Goal: Find specific page/section: Find specific page/section

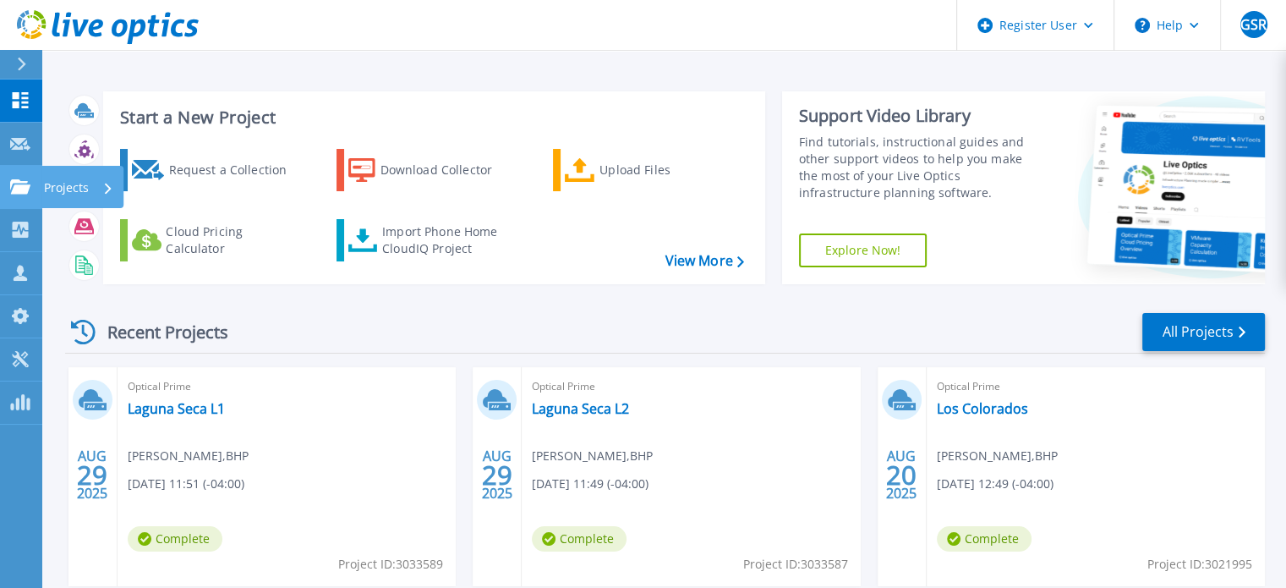
click at [72, 192] on p "Projects" at bounding box center [66, 188] width 45 height 44
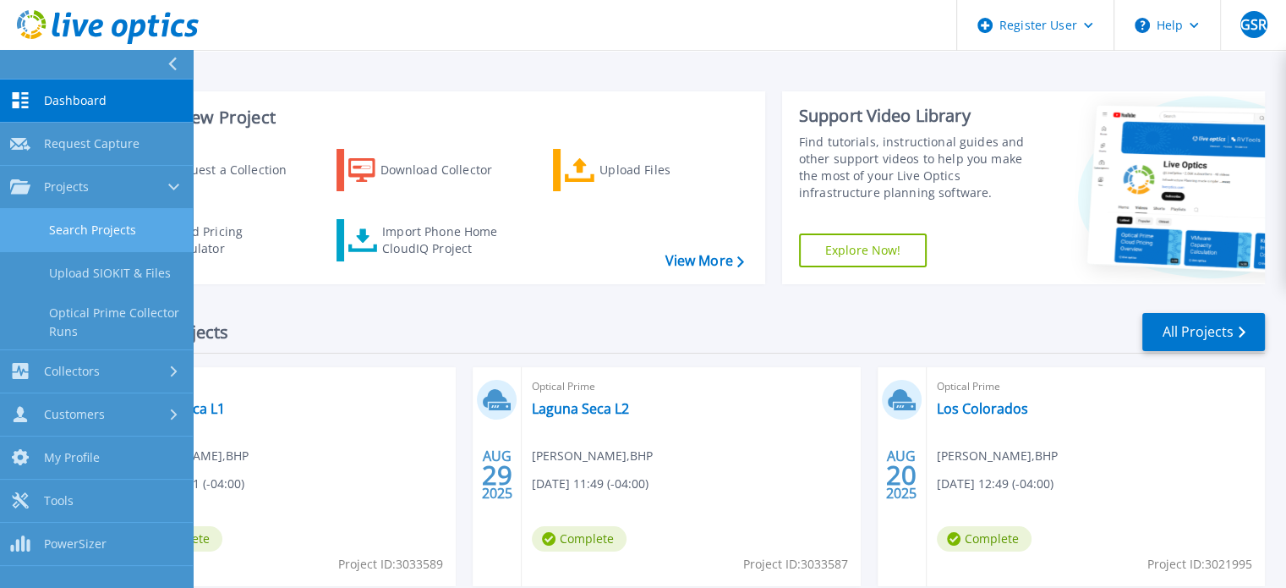
click at [80, 225] on link "Search Projects" at bounding box center [96, 230] width 193 height 43
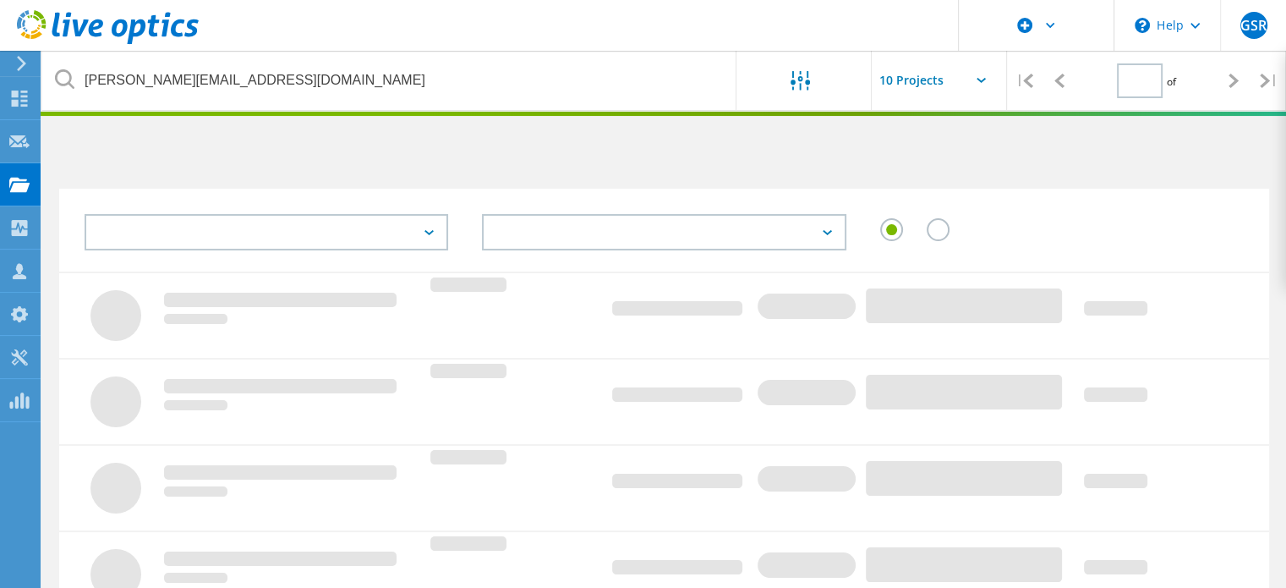
type input "1"
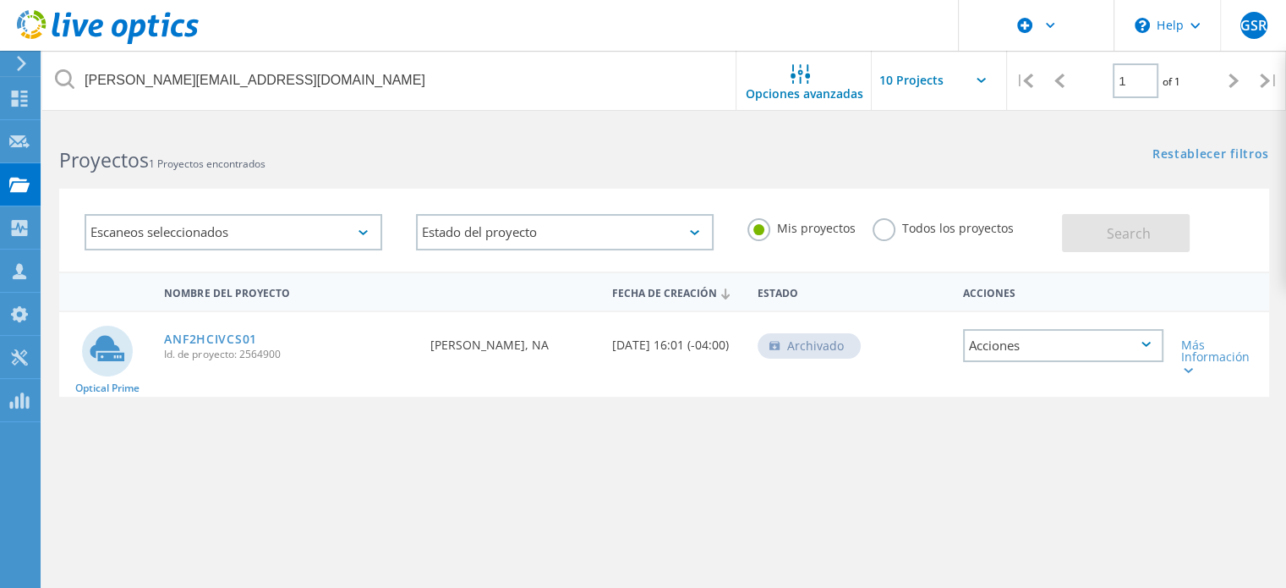
click at [886, 233] on label "Todos los proyectos" at bounding box center [943, 226] width 141 height 16
click at [0, 0] on input "Todos los proyectos" at bounding box center [0, 0] width 0 height 0
click at [1085, 230] on button "Search" at bounding box center [1126, 233] width 128 height 38
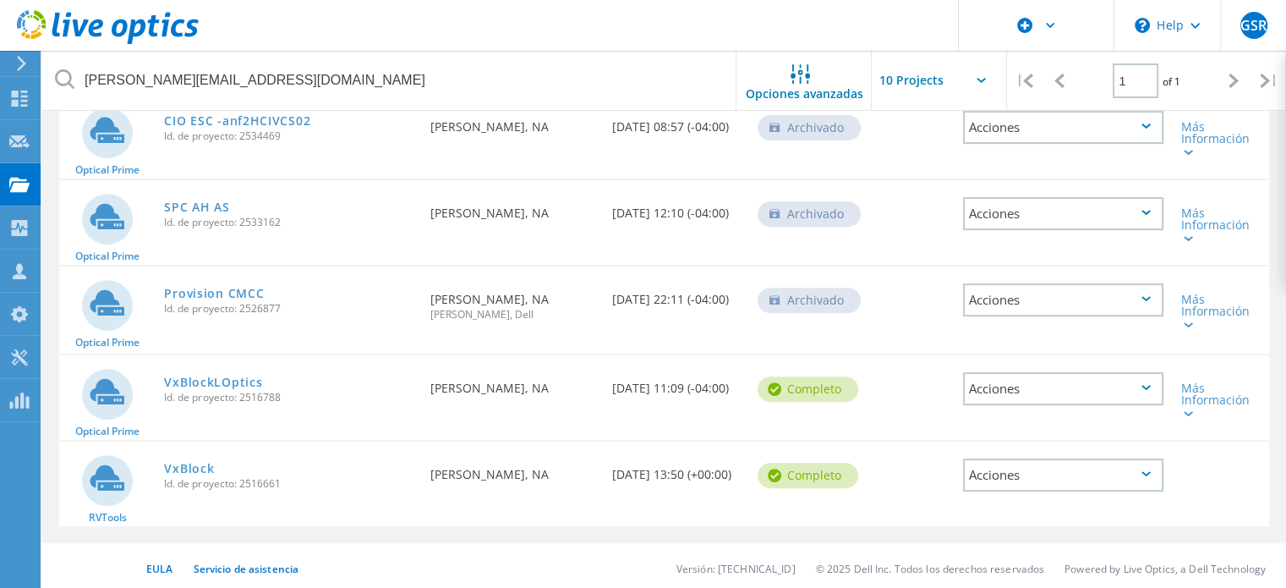
scroll to position [653, 0]
click at [227, 378] on link "VxBlockLOptics" at bounding box center [213, 384] width 98 height 12
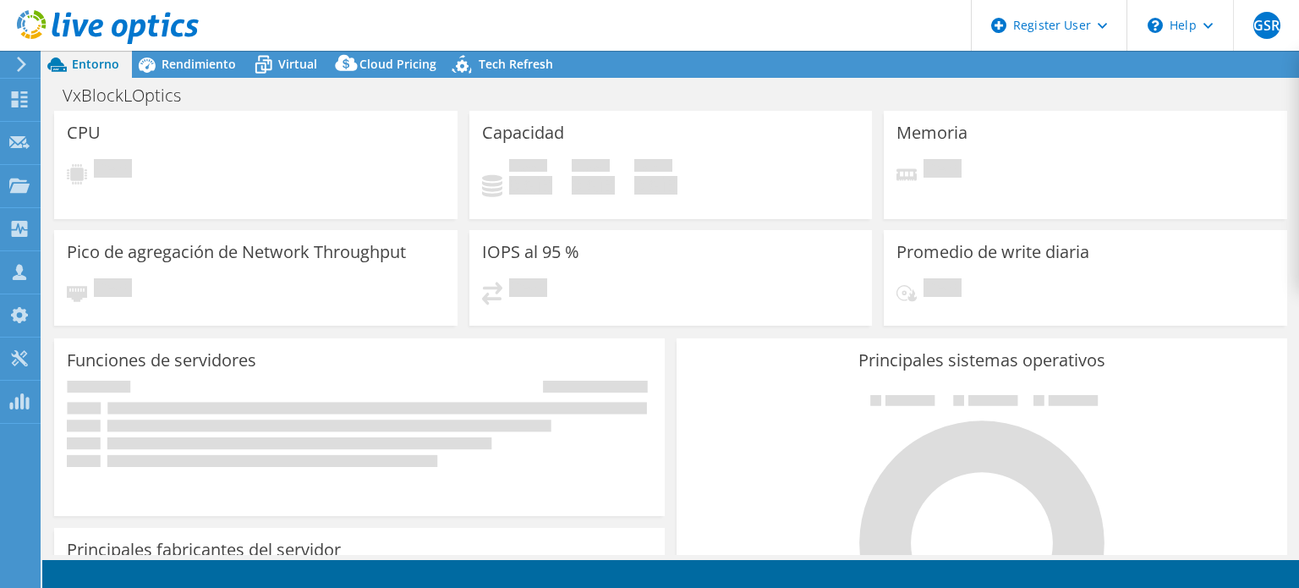
select select "USD"
